Goal: Find specific page/section

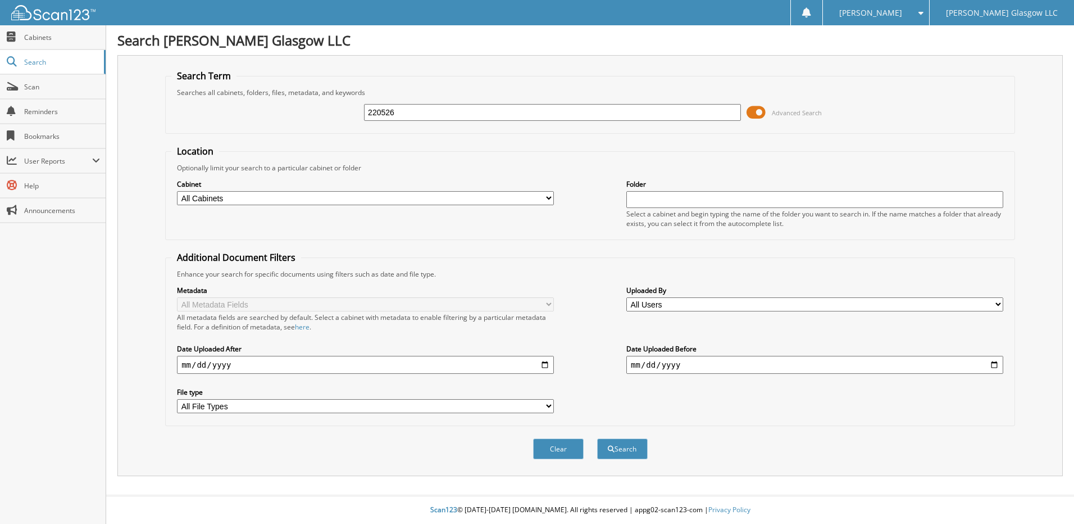
type input "220526"
click at [597, 438] on button "Search" at bounding box center [622, 448] width 51 height 21
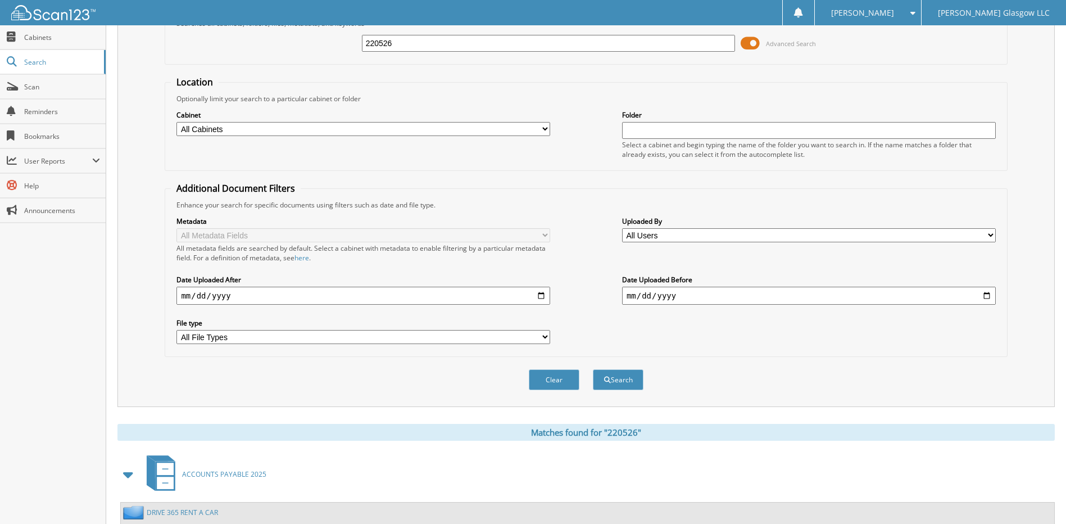
scroll to position [167, 0]
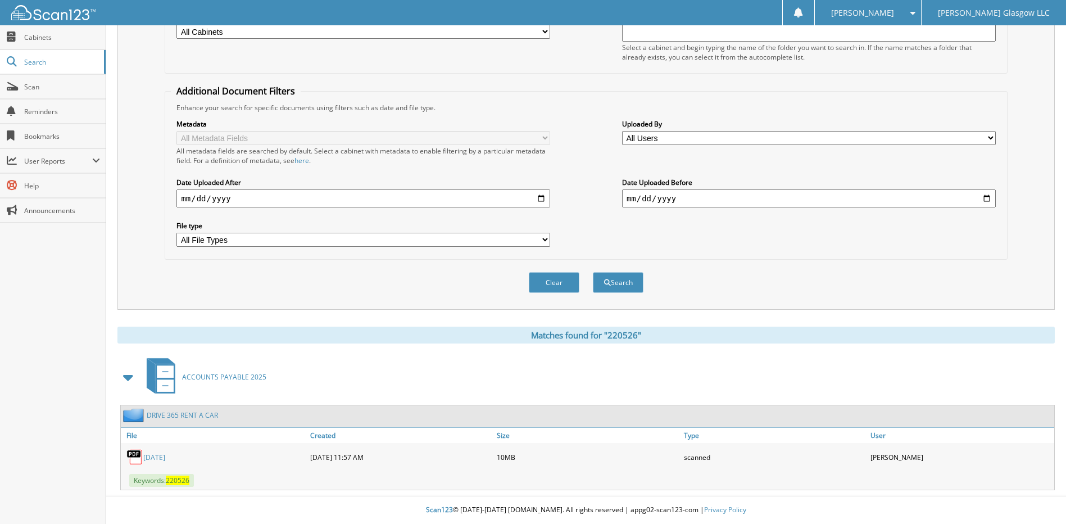
click at [165, 457] on link "[DATE]" at bounding box center [154, 457] width 22 height 10
click at [53, 85] on span "Scan" at bounding box center [62, 87] width 76 height 10
